Goal: Task Accomplishment & Management: Manage account settings

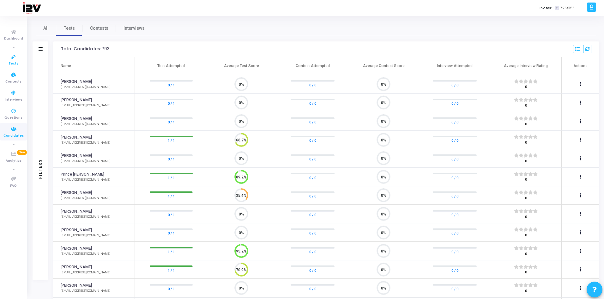
click at [13, 58] on icon at bounding box center [13, 57] width 13 height 8
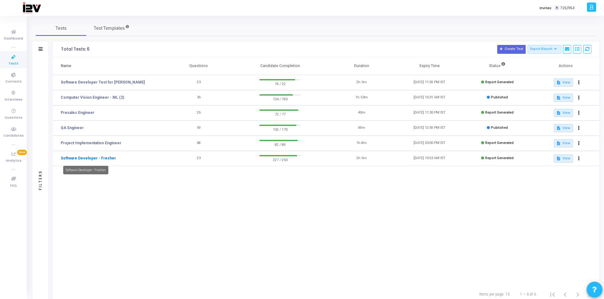
click at [106, 157] on link "Software Developer - Fresher" at bounding box center [88, 158] width 55 height 6
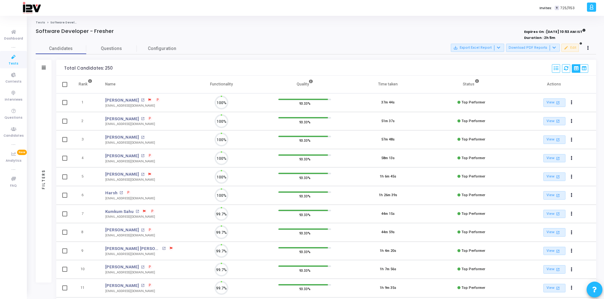
scroll to position [13, 16]
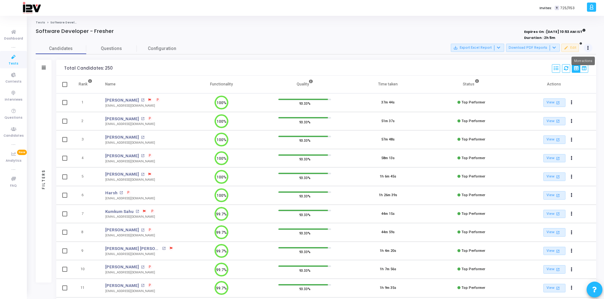
click at [588, 50] on icon at bounding box center [589, 47] width 2 height 3
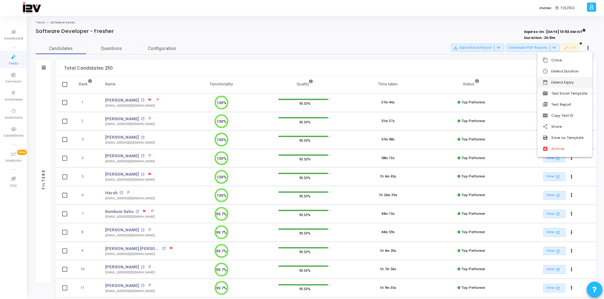
click at [568, 82] on button "date_range Extend Expiry" at bounding box center [565, 82] width 55 height 11
click at [539, 107] on span "13" at bounding box center [537, 107] width 8 height 8
click at [533, 174] on span "Set" at bounding box center [527, 174] width 32 height 7
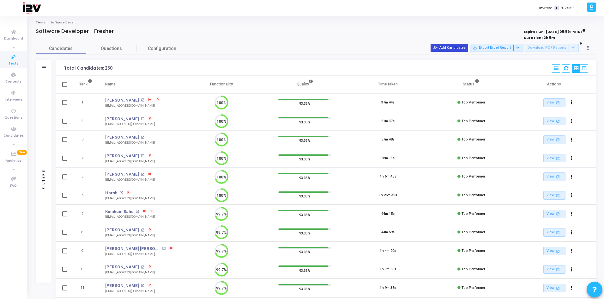
click at [450, 48] on button "person_add_alt Add Candidates" at bounding box center [450, 48] width 38 height 8
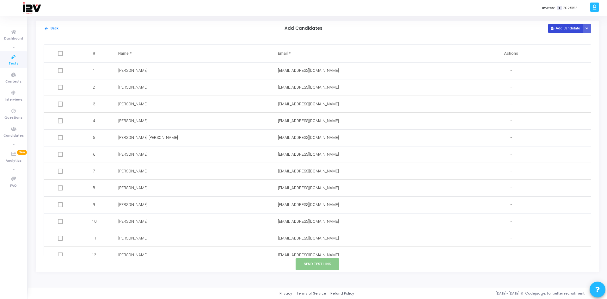
click at [561, 28] on button "Add Candidate" at bounding box center [565, 28] width 35 height 9
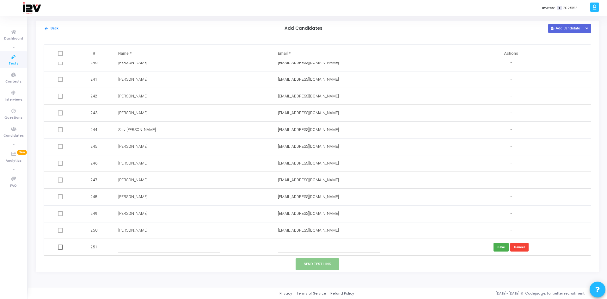
paste input "[EMAIL_ADDRESS][DOMAIN_NAME]"
type input "[EMAIL_ADDRESS][DOMAIN_NAME]"
click at [183, 247] on input "text" at bounding box center [169, 247] width 102 height 10
type input "[PERSON_NAME]"
click at [495, 247] on button "Save" at bounding box center [500, 247] width 15 height 9
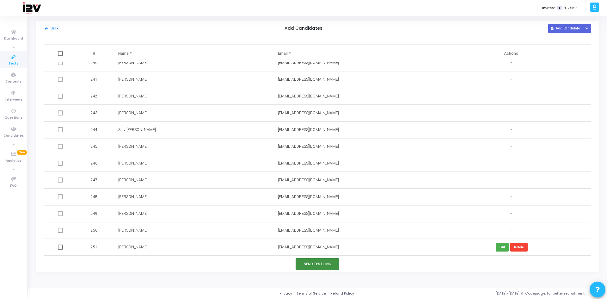
click at [318, 262] on button "Send Test Link" at bounding box center [318, 264] width 44 height 12
